Goal: Check status: Check status

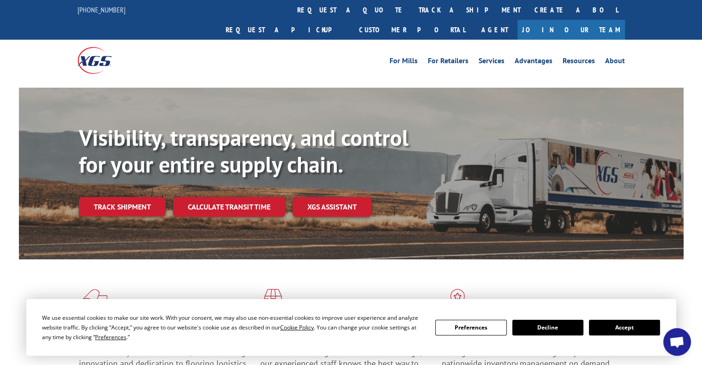
click at [613, 322] on button "Accept" at bounding box center [624, 328] width 71 height 16
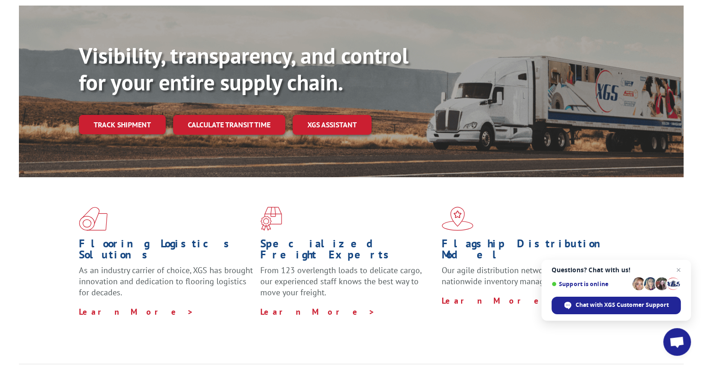
scroll to position [92, 0]
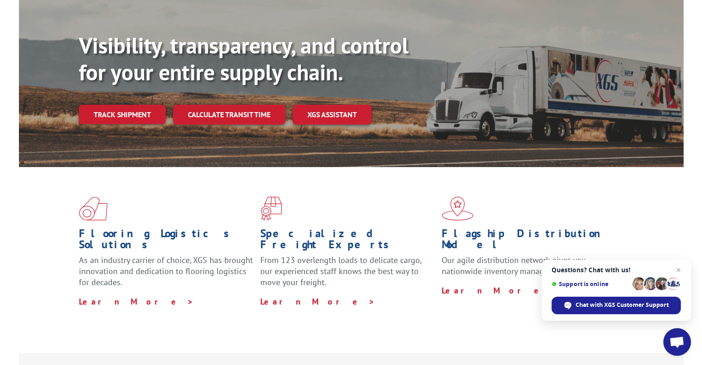
click at [144, 105] on link "Track shipment" at bounding box center [122, 114] width 87 height 19
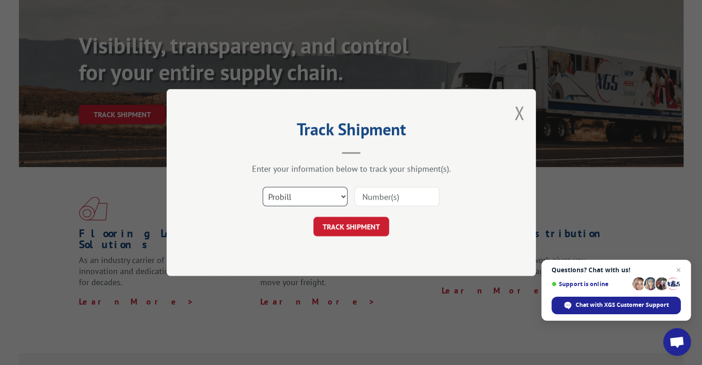
click at [306, 196] on select "Select category... Probill BOL PO" at bounding box center [305, 196] width 85 height 19
click at [392, 194] on input at bounding box center [396, 196] width 85 height 19
paste input "5030672360"
type input "5030672360"
click at [373, 214] on form "Select category... Probill BOL PO 5030672360 TRACK SHIPMENT" at bounding box center [351, 208] width 277 height 55
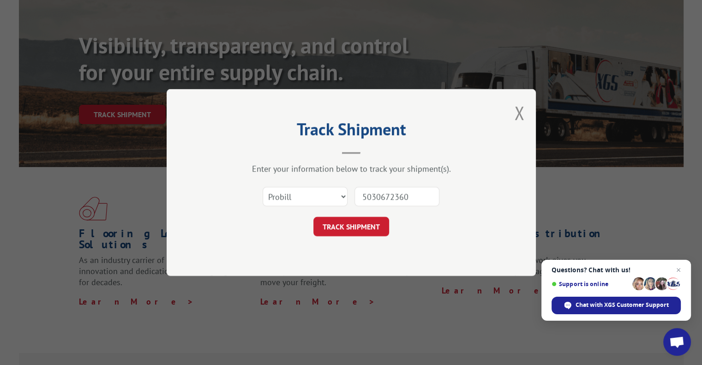
click at [369, 223] on button "TRACK SHIPMENT" at bounding box center [351, 226] width 76 height 19
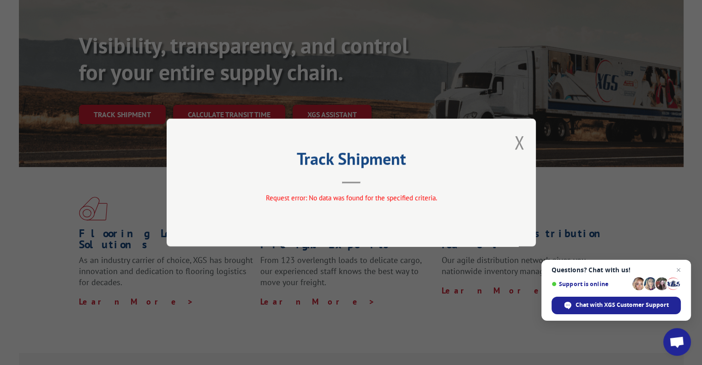
click at [532, 141] on div "Track Shipment Request error: No data was found for the specified criteria." at bounding box center [351, 183] width 369 height 128
click at [513, 144] on div "Track Shipment Request error: No data was found for the specified criteria." at bounding box center [351, 183] width 369 height 128
click at [524, 144] on div "Track Shipment Request error: No data was found for the specified criteria." at bounding box center [351, 183] width 369 height 128
click at [520, 143] on button "Close modal" at bounding box center [519, 142] width 10 height 24
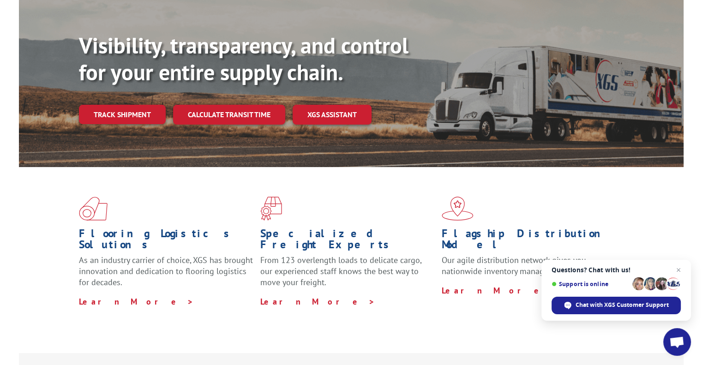
click at [142, 105] on link "Track shipment" at bounding box center [122, 114] width 87 height 19
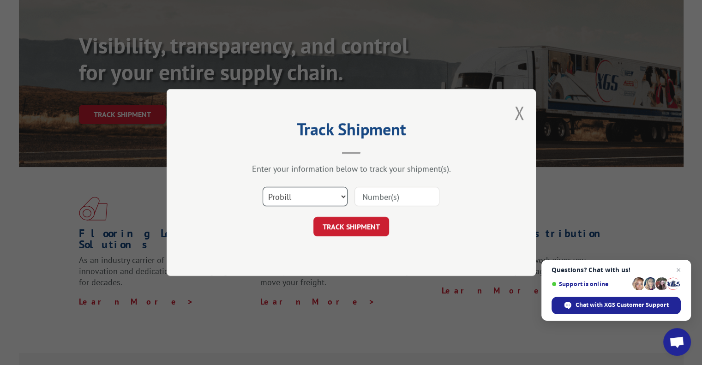
click at [305, 200] on select "Select category... Probill BOL PO" at bounding box center [305, 196] width 85 height 19
click at [482, 174] on div "Enter your information below to track your shipment(s). Select category... Prob…" at bounding box center [351, 199] width 277 height 73
click at [396, 197] on input at bounding box center [396, 196] width 85 height 19
paste input "5030672360"
type input "5030672360"
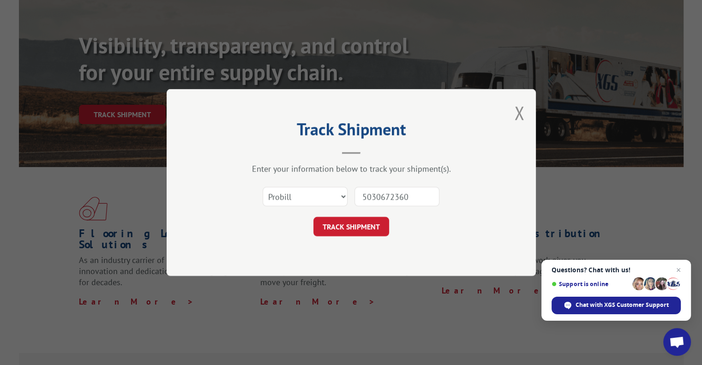
click at [349, 225] on button "TRACK SHIPMENT" at bounding box center [351, 226] width 76 height 19
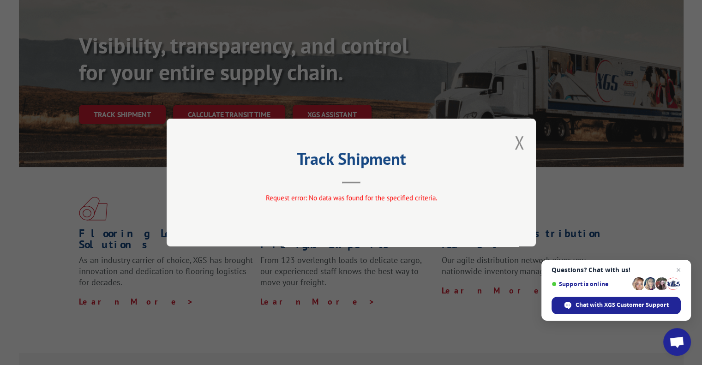
click at [522, 144] on button "Close modal" at bounding box center [519, 142] width 10 height 24
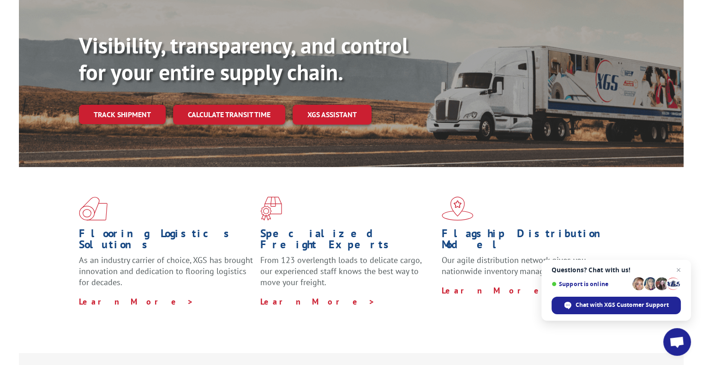
click at [139, 105] on link "Track shipment" at bounding box center [122, 114] width 87 height 19
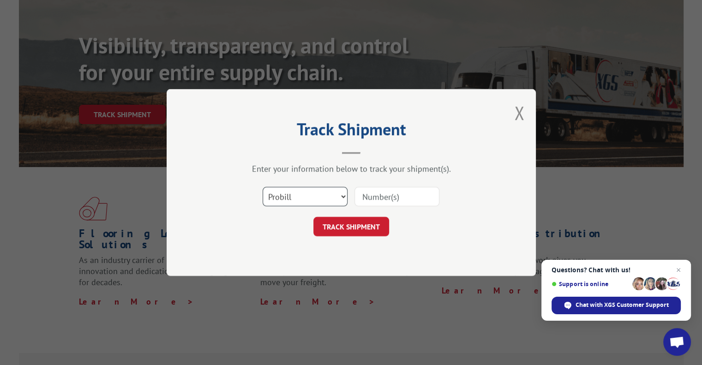
click at [304, 199] on select "Select category... Probill BOL PO" at bounding box center [305, 196] width 85 height 19
select select "po"
click at [263, 187] on select "Select category... Probill BOL PO" at bounding box center [305, 196] width 85 height 19
click at [393, 190] on input at bounding box center [396, 196] width 85 height 19
paste input "07571363"
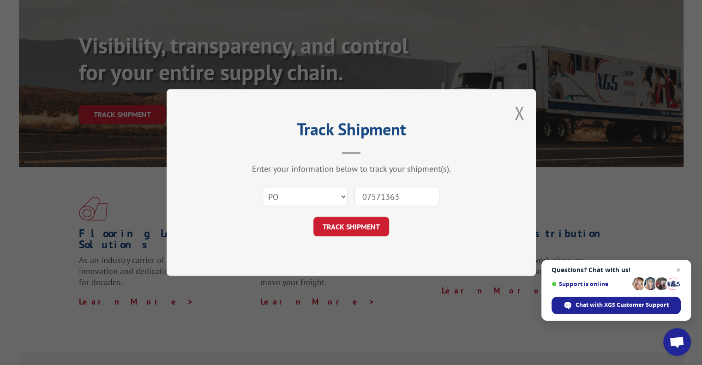
type input "07571363"
click at [366, 223] on button "TRACK SHIPMENT" at bounding box center [351, 226] width 76 height 19
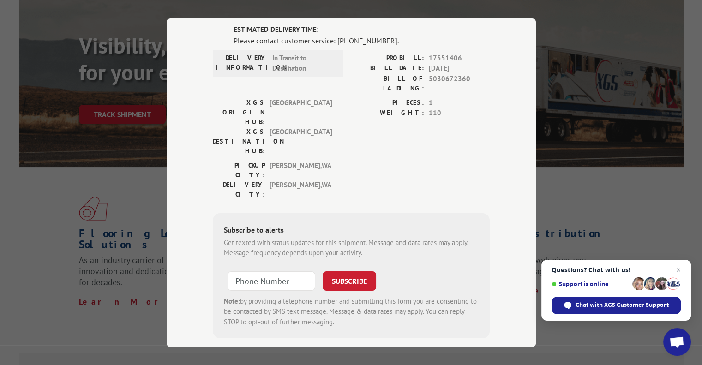
scroll to position [22, 0]
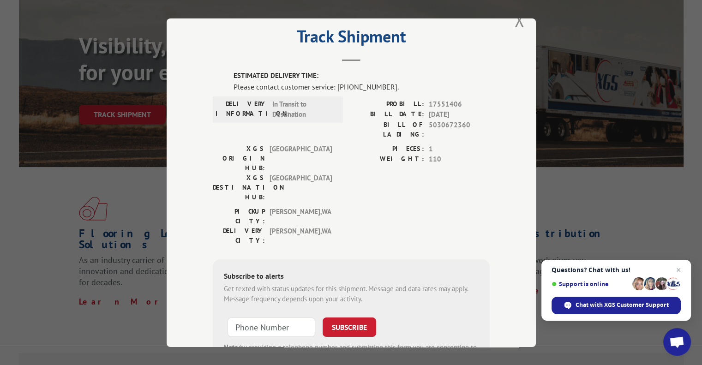
click at [632, 313] on div "Chat with XGS Customer Support" at bounding box center [615, 306] width 129 height 18
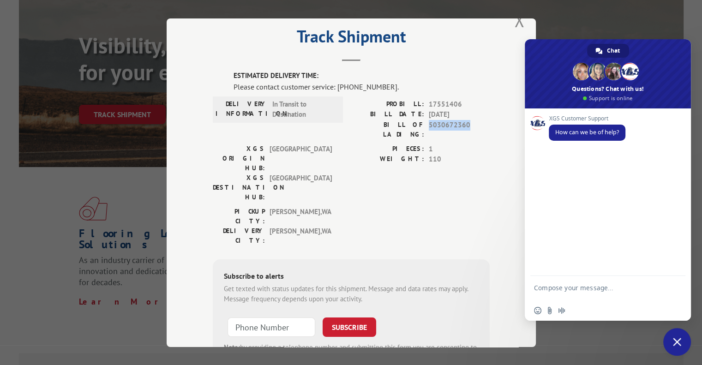
drag, startPoint x: 426, startPoint y: 125, endPoint x: 463, endPoint y: 122, distance: 37.0
click at [463, 122] on span "5030672360" at bounding box center [459, 129] width 61 height 19
copy span "5030672360"
click at [565, 287] on textarea "Compose your message..." at bounding box center [597, 292] width 127 height 17
paste textarea "5030672360"
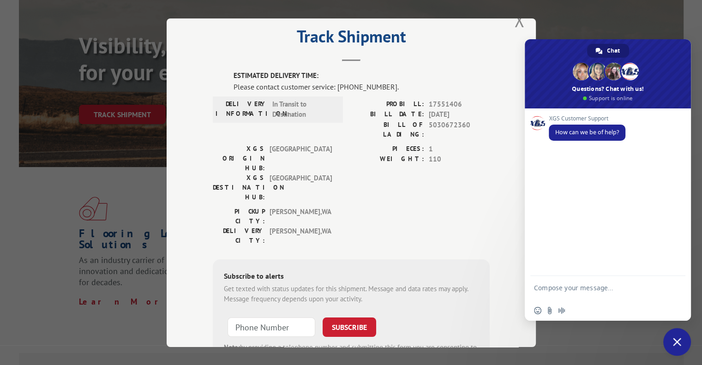
type textarea "5030672360"
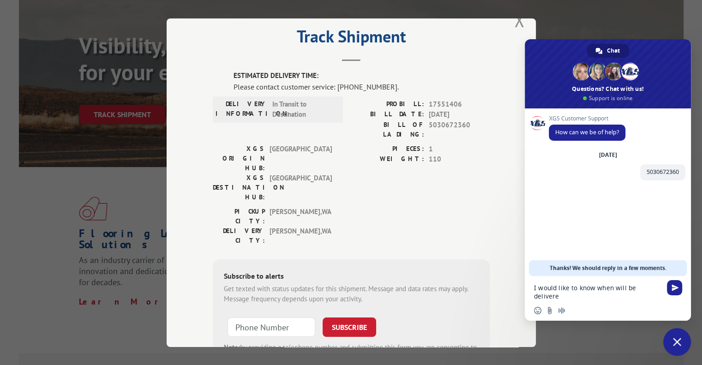
type textarea "I would like to know when will be delivered"
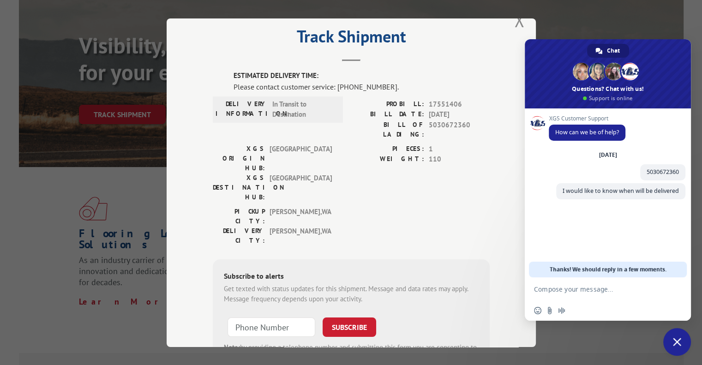
click at [604, 289] on textarea "Compose your message..." at bounding box center [597, 289] width 127 height 8
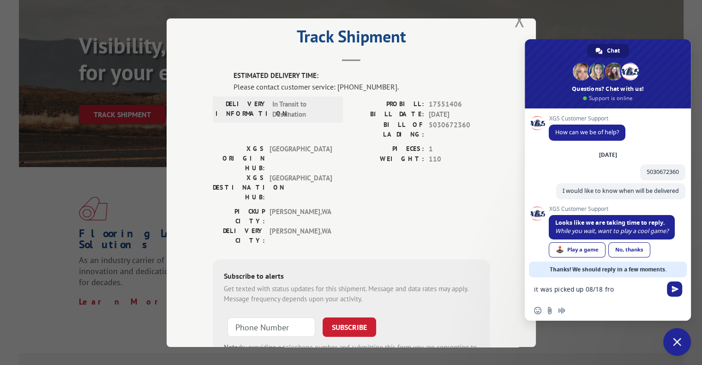
scroll to position [18, 0]
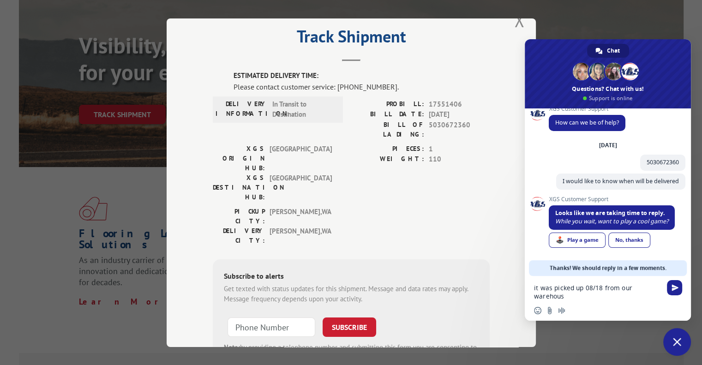
type textarea "it was picked up 08/18 from our warehouse"
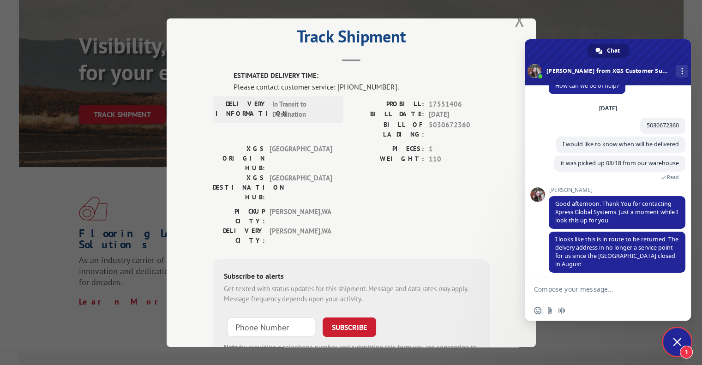
scroll to position [51, 0]
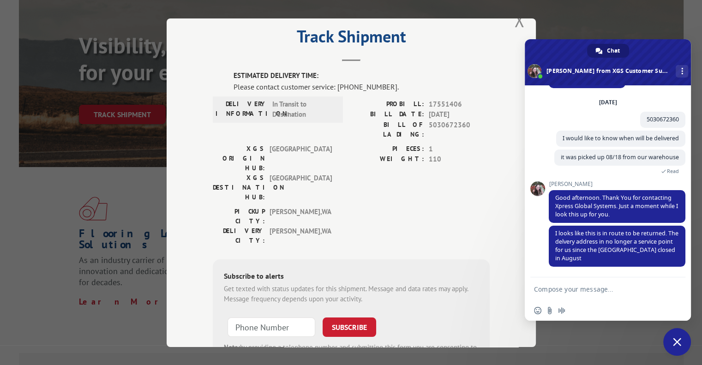
click at [592, 285] on textarea "Compose your message..." at bounding box center [597, 289] width 127 height 8
